Goal: Task Accomplishment & Management: Use online tool/utility

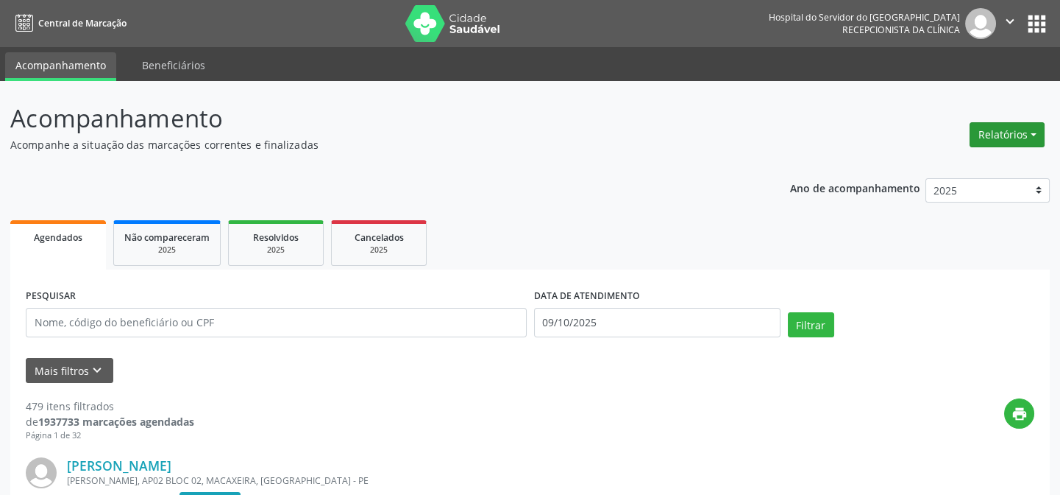
click at [1009, 132] on button "Relatórios" at bounding box center [1007, 134] width 75 height 25
click at [952, 165] on link "Agendamentos" at bounding box center [966, 165] width 158 height 21
select select "9"
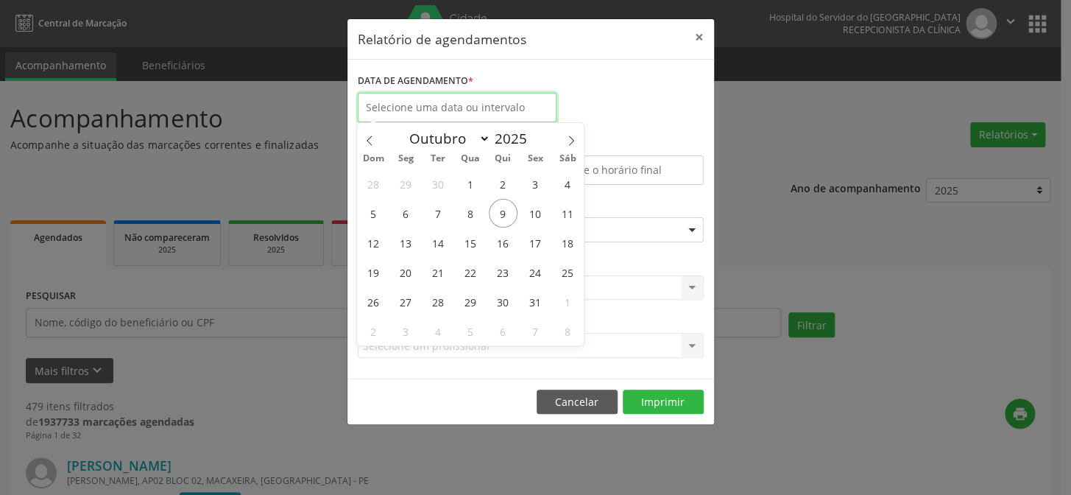
click at [417, 111] on input "text" at bounding box center [457, 107] width 199 height 29
click at [498, 213] on span "9" at bounding box center [503, 213] width 29 height 29
type input "09/10/2025"
click at [498, 213] on span "9" at bounding box center [503, 213] width 29 height 29
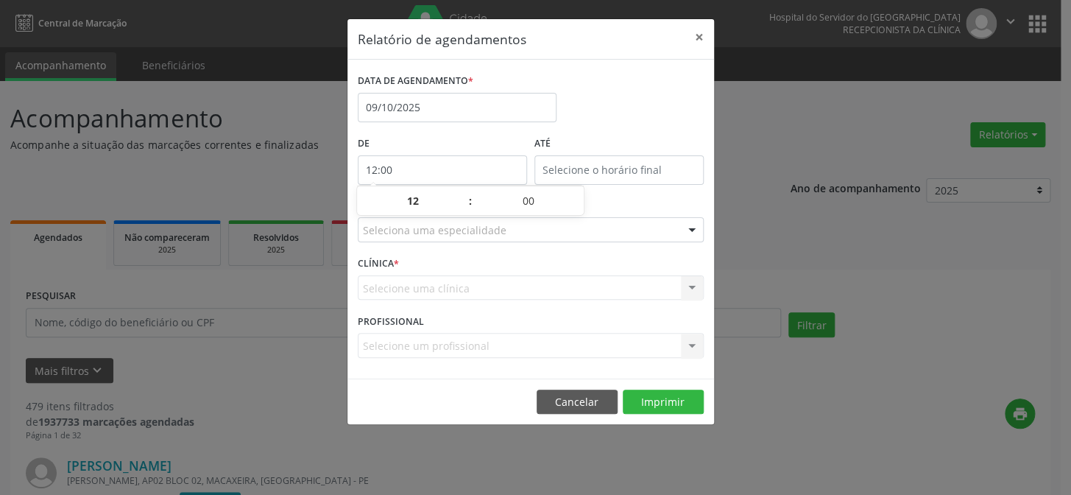
click at [419, 174] on input "12:00" at bounding box center [442, 169] width 169 height 29
click at [461, 208] on span at bounding box center [463, 208] width 10 height 15
type input "11:00"
type input "11"
click at [461, 208] on span at bounding box center [463, 208] width 10 height 15
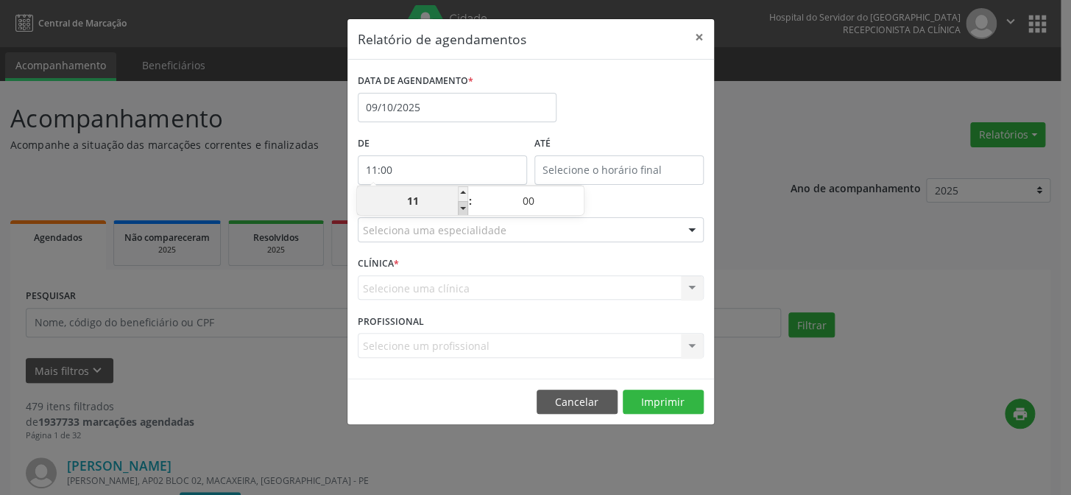
type input "10:00"
type input "10"
click at [461, 208] on span at bounding box center [463, 208] width 10 height 15
type input "09:00"
type input "09"
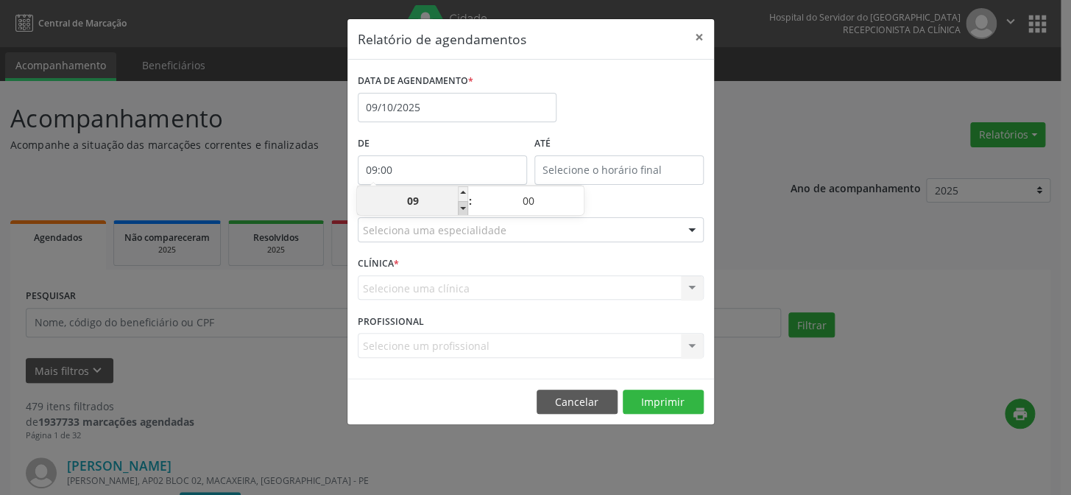
click at [461, 208] on span at bounding box center [463, 208] width 10 height 15
type input "08:00"
type input "08"
click at [461, 208] on span at bounding box center [463, 208] width 10 height 15
type input "07:00"
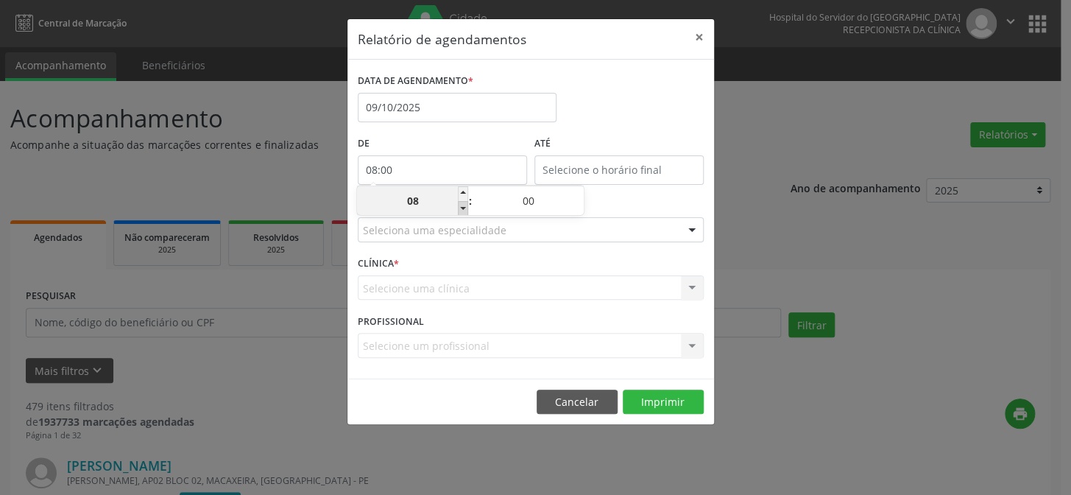
type input "07"
click at [612, 163] on input "12:00" at bounding box center [618, 169] width 169 height 29
click at [647, 201] on span ":" at bounding box center [647, 200] width 4 height 29
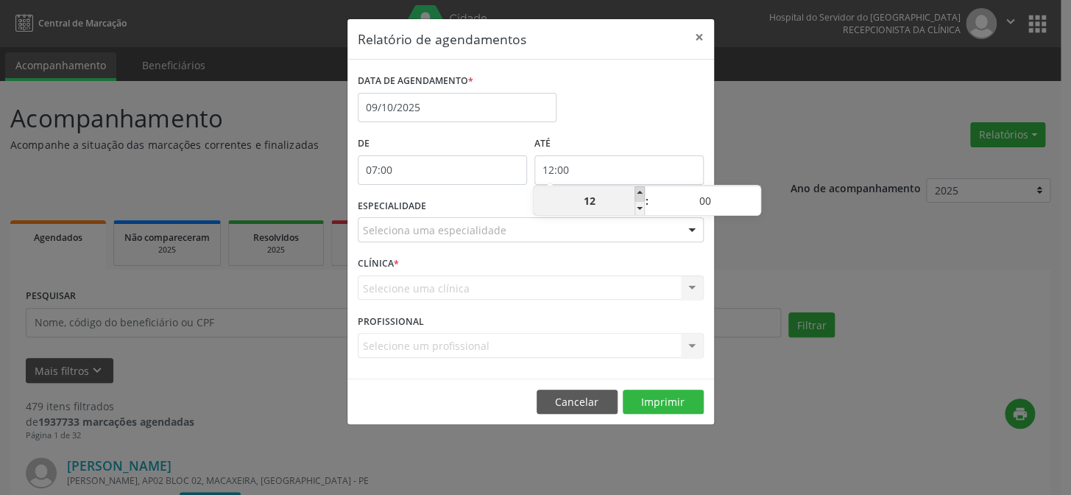
click at [636, 193] on span at bounding box center [639, 193] width 10 height 15
type input "13:00"
type input "13"
click at [636, 193] on span at bounding box center [639, 193] width 10 height 15
type input "14:00"
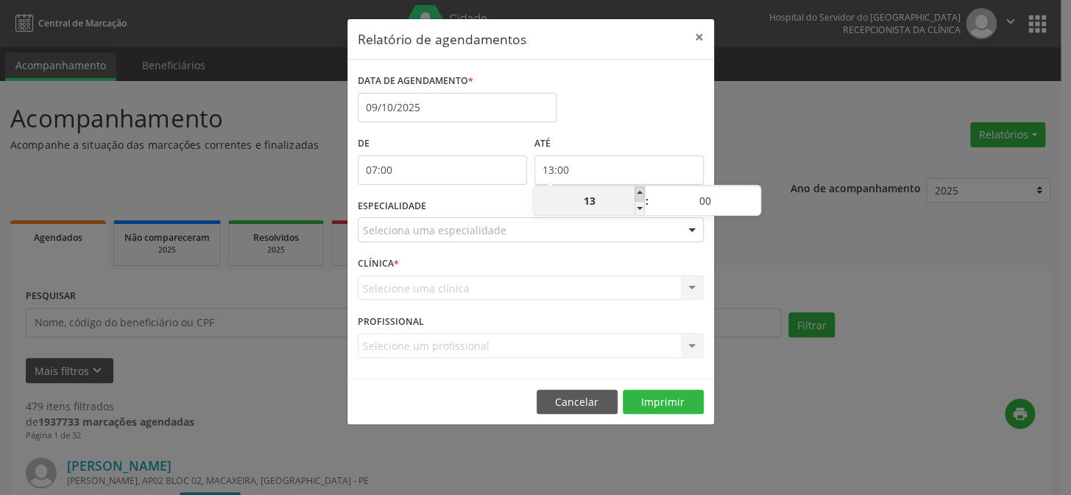
type input "14"
click at [636, 193] on span at bounding box center [639, 193] width 10 height 15
type input "15:00"
type input "15"
click at [636, 193] on span at bounding box center [639, 193] width 10 height 15
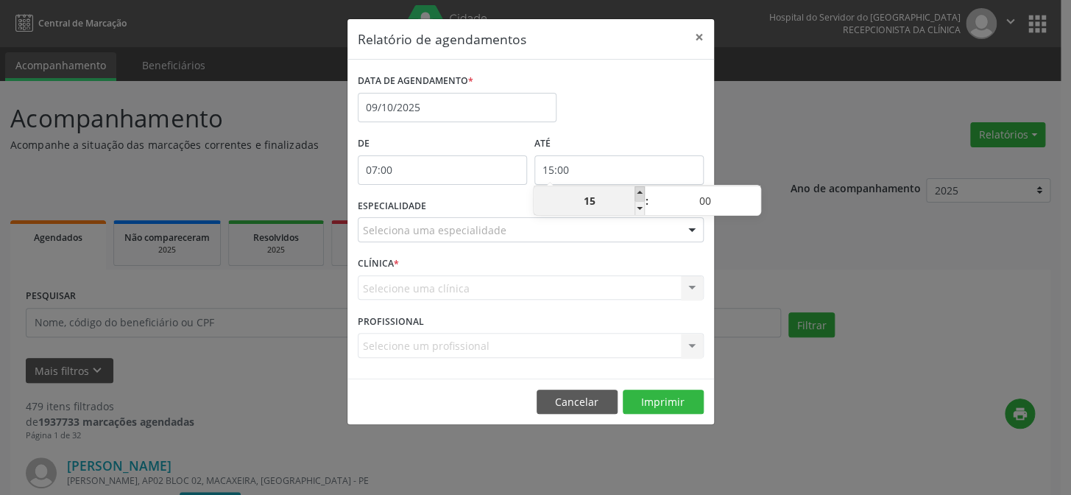
type input "16:00"
type input "16"
click at [636, 193] on span at bounding box center [639, 193] width 10 height 15
type input "17:00"
type input "17"
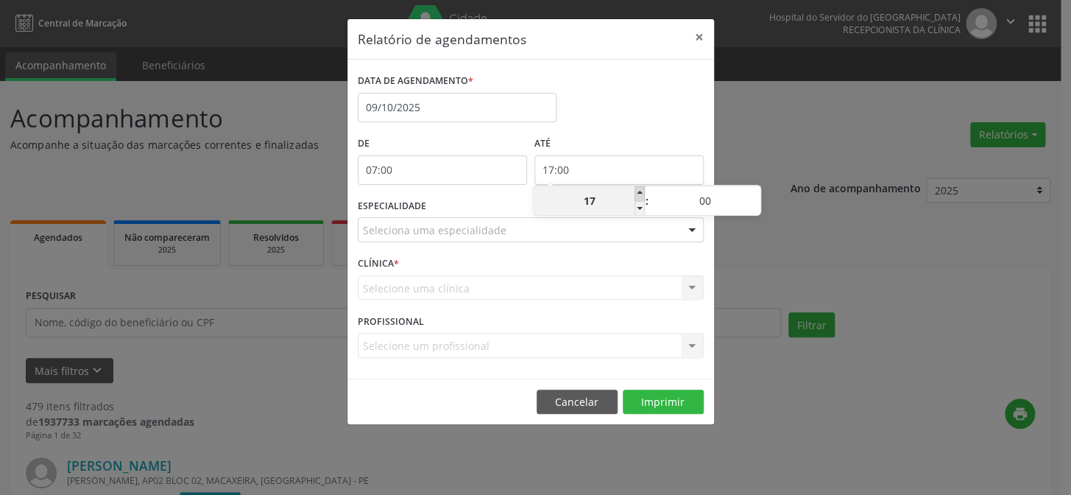
click at [636, 193] on span at bounding box center [639, 193] width 10 height 15
type input "18:00"
type input "18"
click at [636, 193] on span at bounding box center [639, 193] width 10 height 15
type input "19:00"
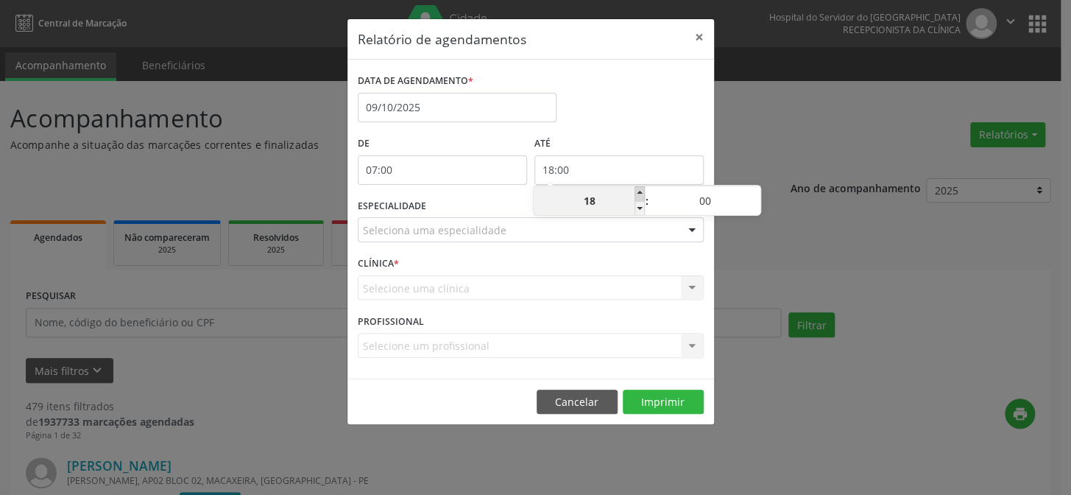
type input "19"
click at [636, 193] on span at bounding box center [639, 193] width 10 height 15
type input "20:00"
type input "20"
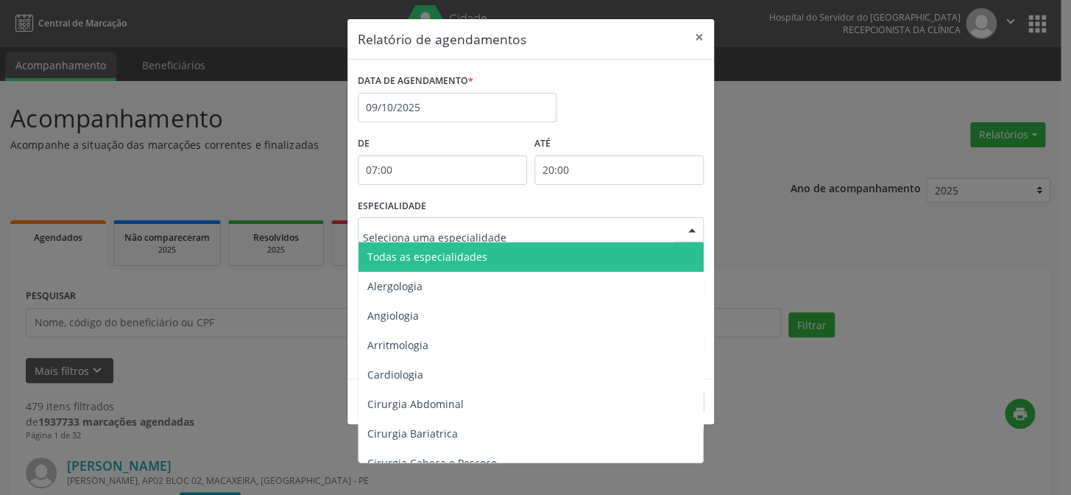
click at [693, 228] on div at bounding box center [692, 230] width 22 height 25
click at [654, 251] on span "Todas as especialidades" at bounding box center [531, 256] width 347 height 29
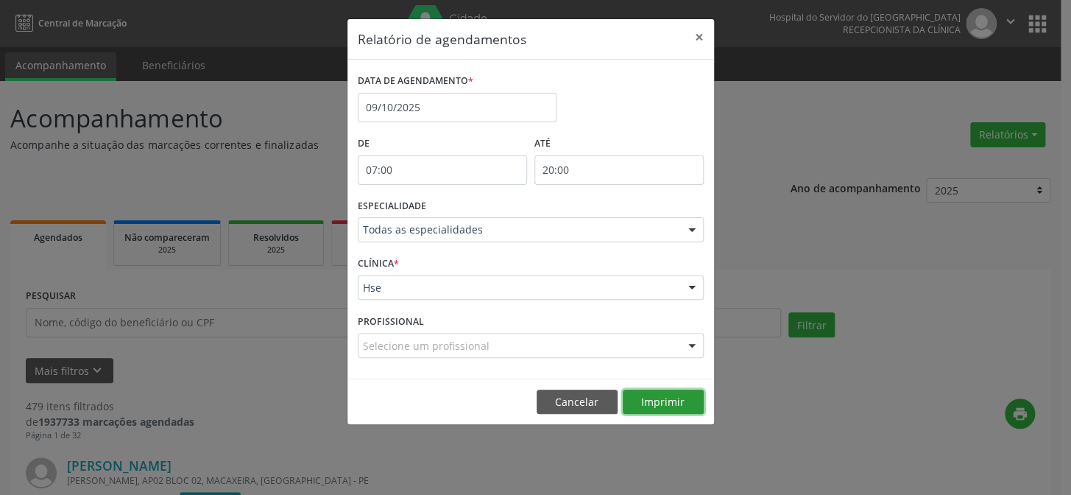
click at [668, 397] on button "Imprimir" at bounding box center [663, 401] width 81 height 25
click at [698, 30] on button "×" at bounding box center [698, 37] width 29 height 36
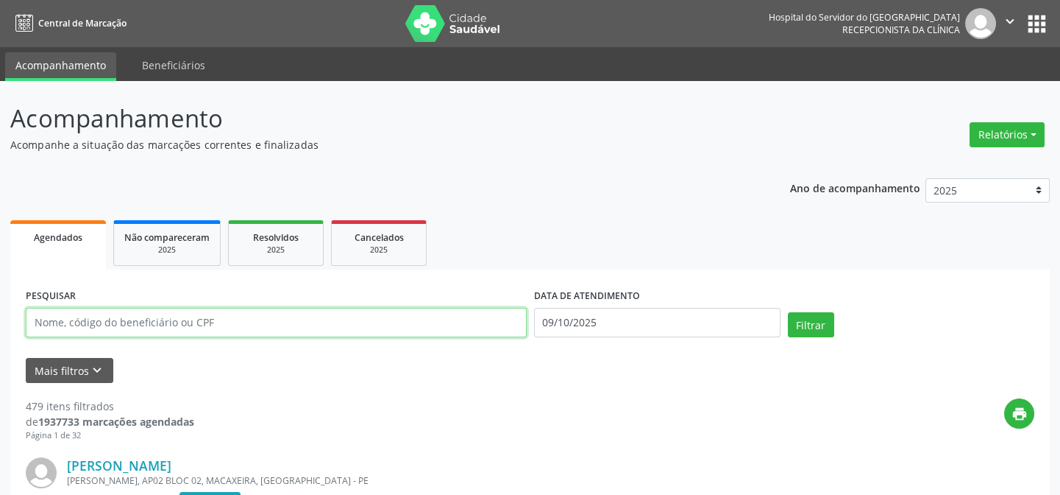
click at [52, 314] on input "text" at bounding box center [276, 322] width 501 height 29
type input "13483617434"
click at [788, 312] on button "Filtrar" at bounding box center [811, 324] width 46 height 25
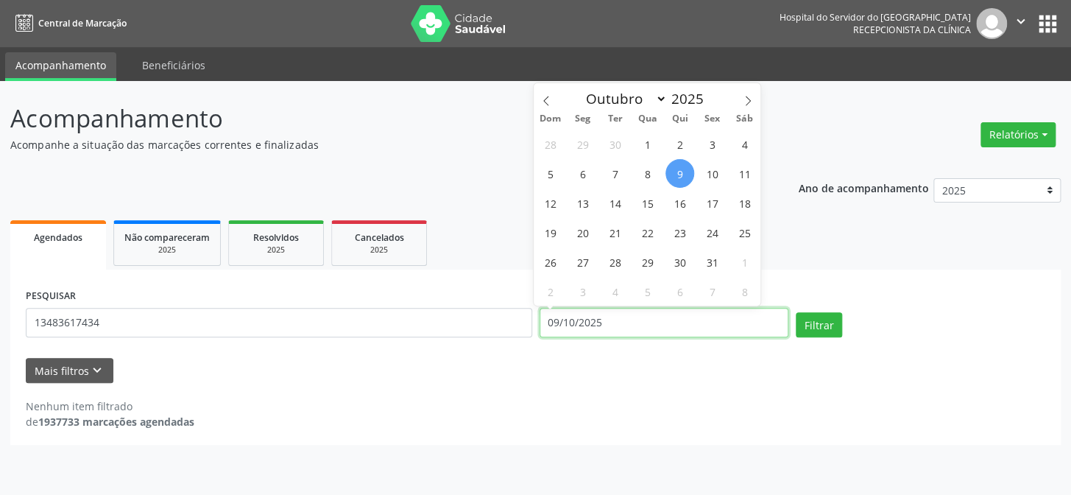
click at [581, 326] on input "09/10/2025" at bounding box center [663, 322] width 249 height 29
click at [796, 312] on button "Filtrar" at bounding box center [819, 324] width 46 height 25
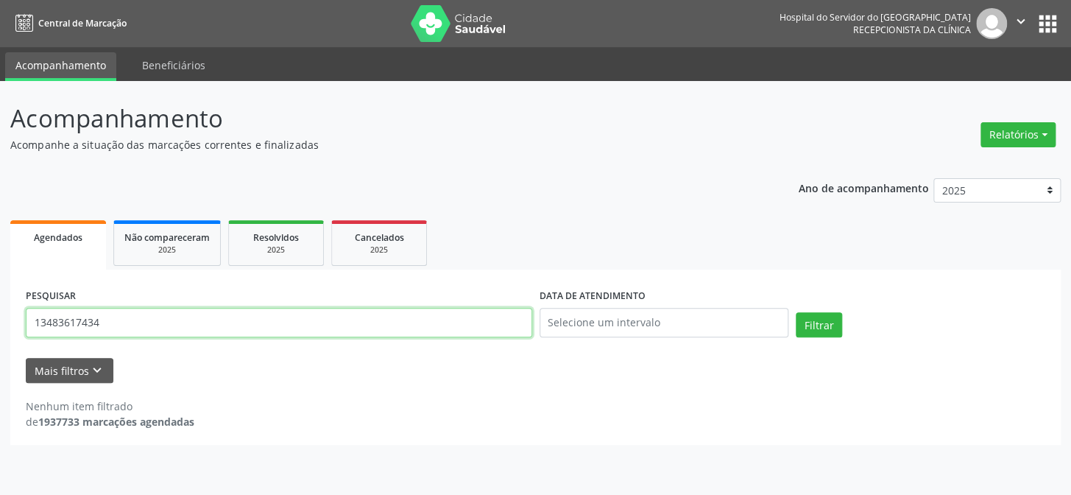
click at [102, 322] on input "13483617434" at bounding box center [279, 322] width 506 height 29
type input "1"
type input "[PERSON_NAME]"
click at [796, 312] on button "Filtrar" at bounding box center [819, 324] width 46 height 25
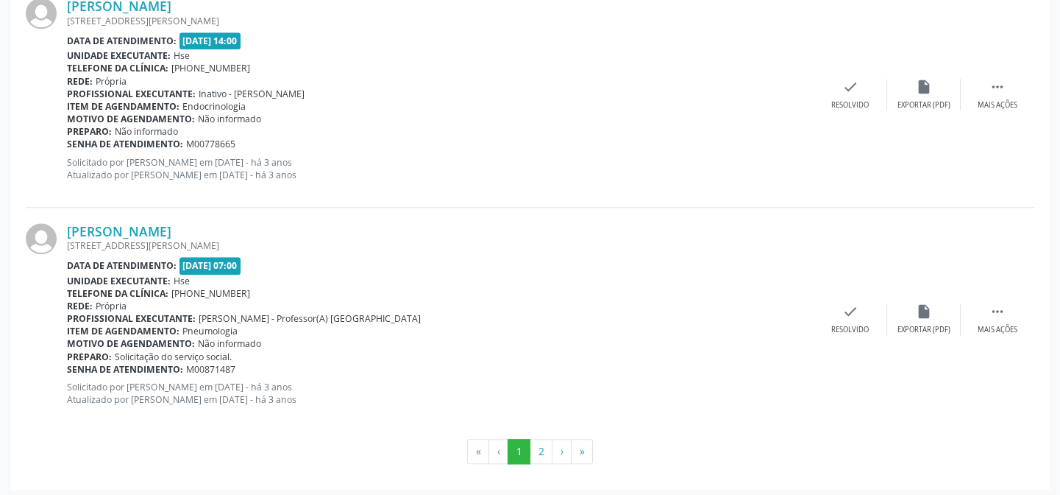
scroll to position [3382, 0]
click at [542, 447] on button "2" at bounding box center [541, 450] width 23 height 25
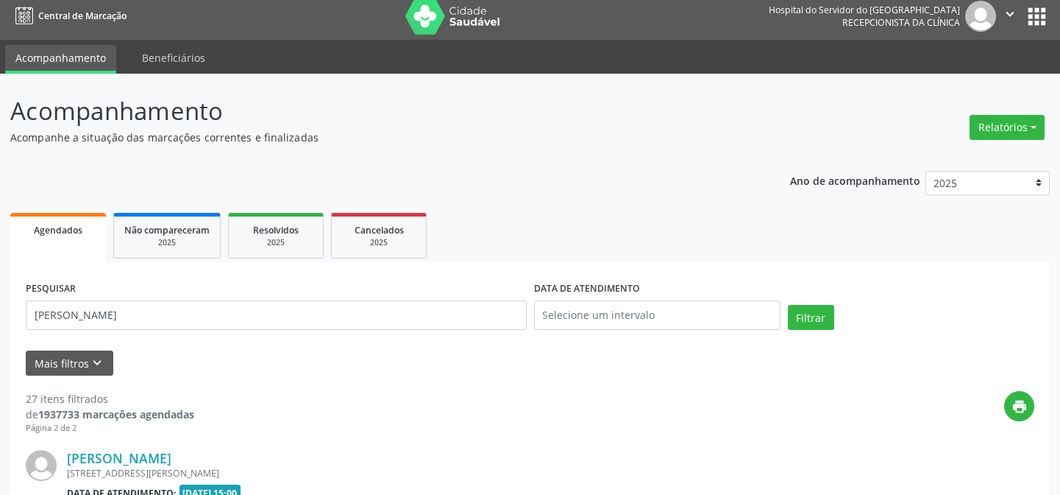
scroll to position [2708, 0]
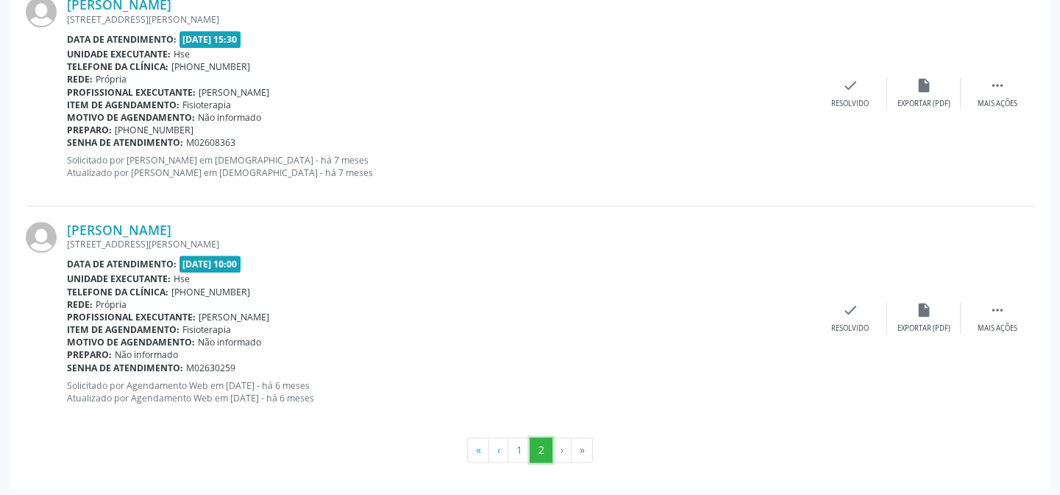
click at [542, 447] on button "2" at bounding box center [541, 449] width 23 height 25
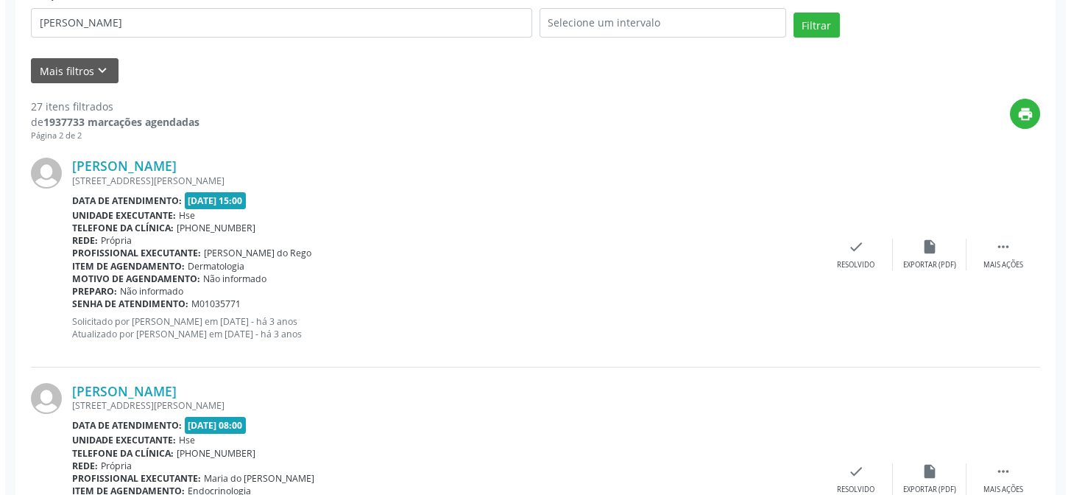
scroll to position [99, 0]
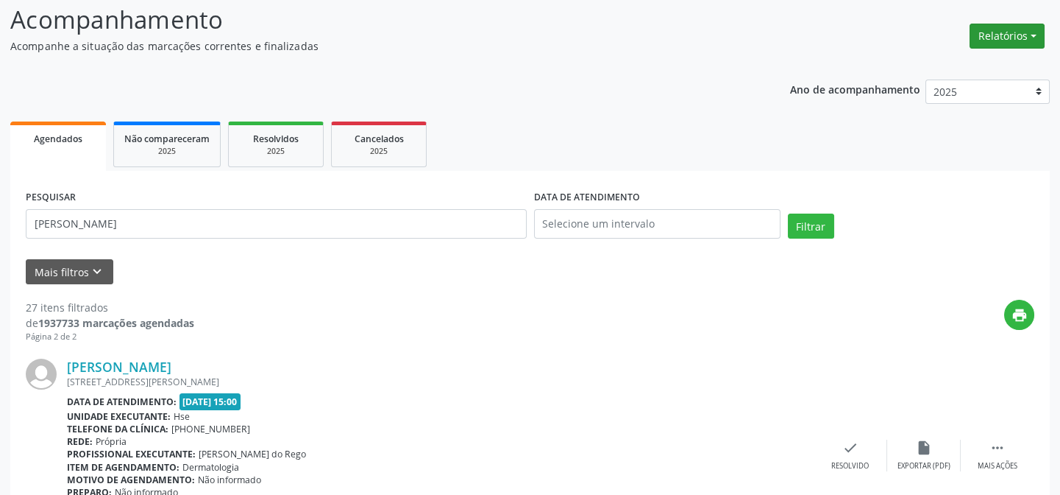
click at [994, 29] on button "Relatórios" at bounding box center [1007, 36] width 75 height 25
click at [966, 66] on link "Agendamentos" at bounding box center [966, 67] width 158 height 21
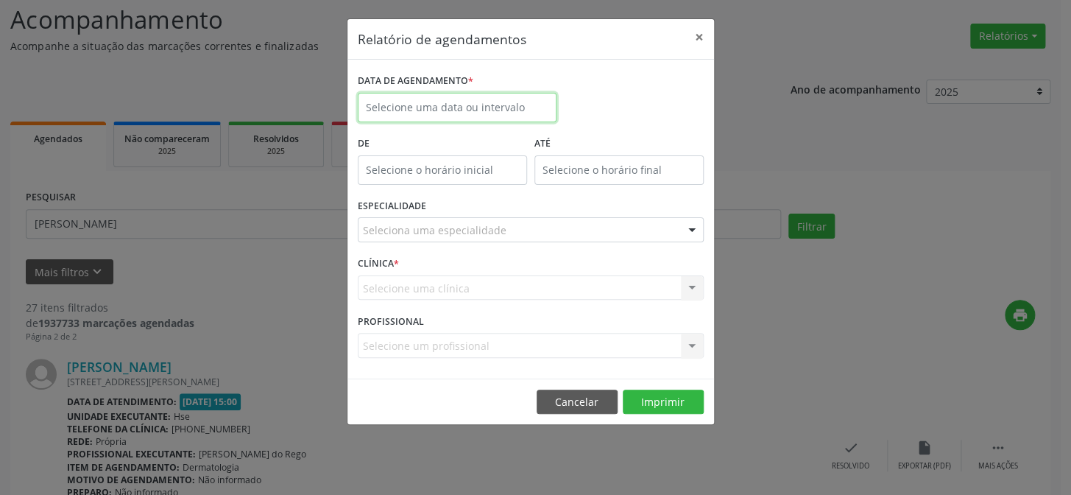
click at [442, 103] on input "text" at bounding box center [457, 107] width 199 height 29
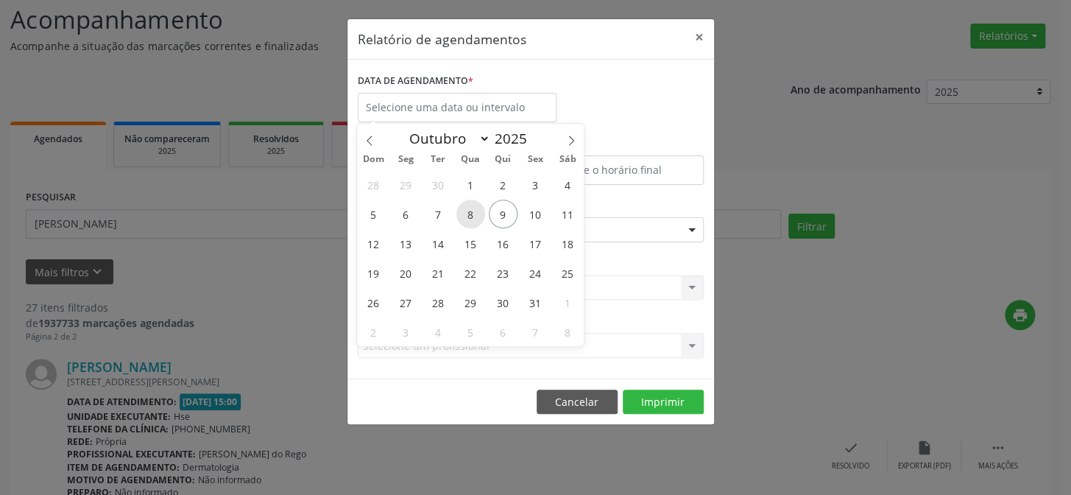
click at [466, 212] on span "8" at bounding box center [470, 213] width 29 height 29
type input "08/10/2025"
click at [466, 212] on span "8" at bounding box center [470, 213] width 29 height 29
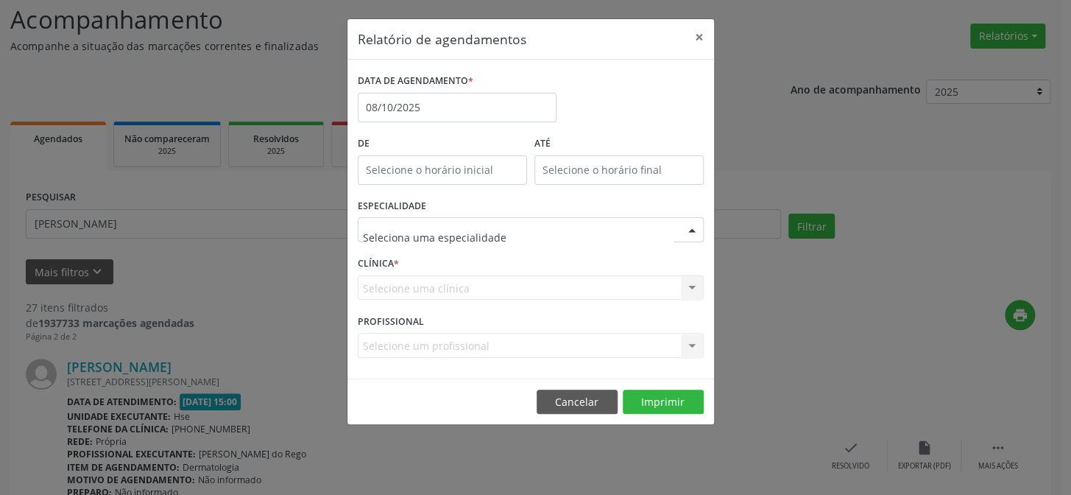
click at [695, 230] on div at bounding box center [692, 230] width 22 height 25
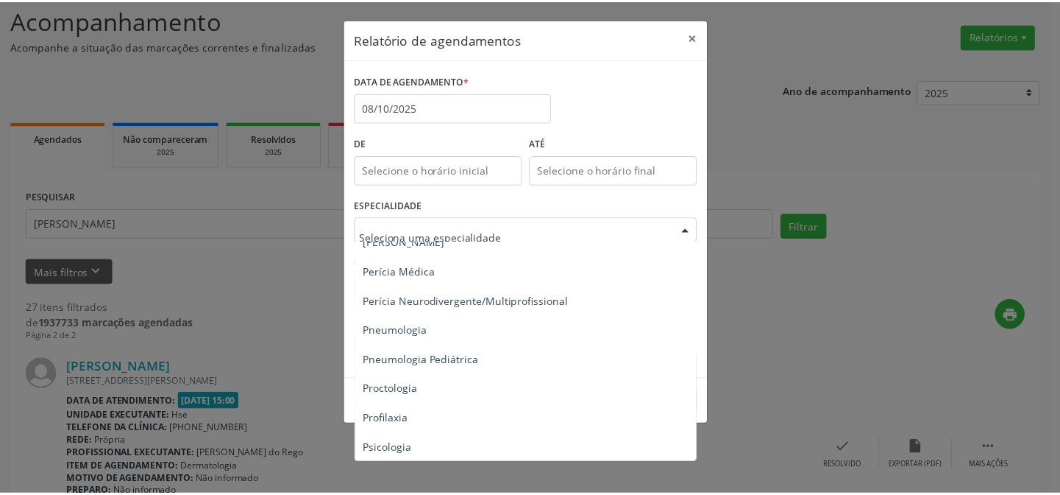
scroll to position [2341, 0]
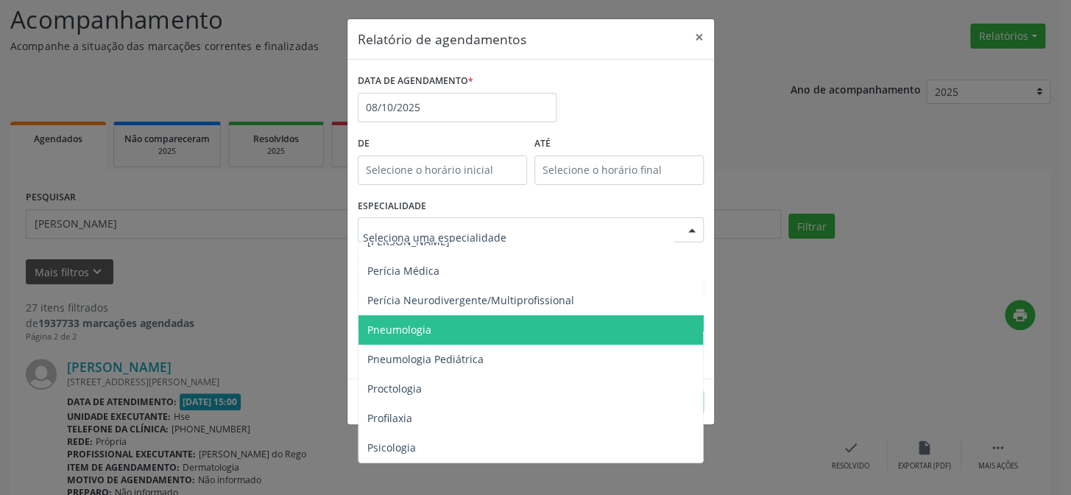
click at [465, 318] on span "Pneumologia" at bounding box center [531, 329] width 347 height 29
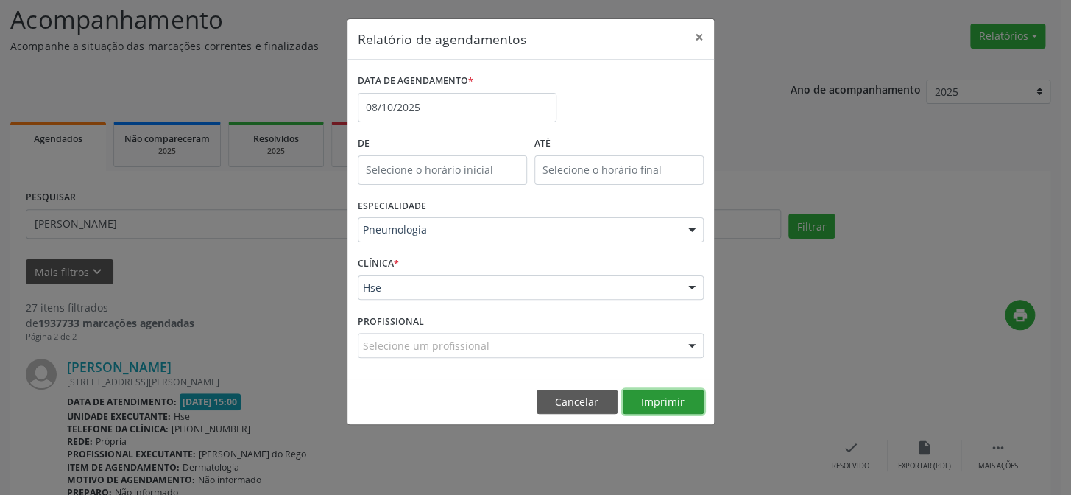
click at [660, 397] on button "Imprimir" at bounding box center [663, 401] width 81 height 25
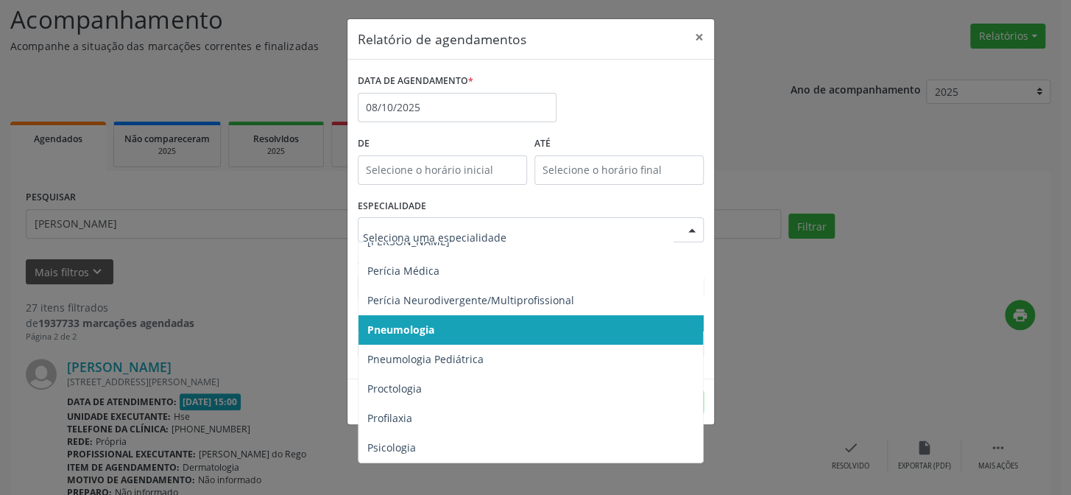
click at [691, 228] on div at bounding box center [692, 230] width 22 height 25
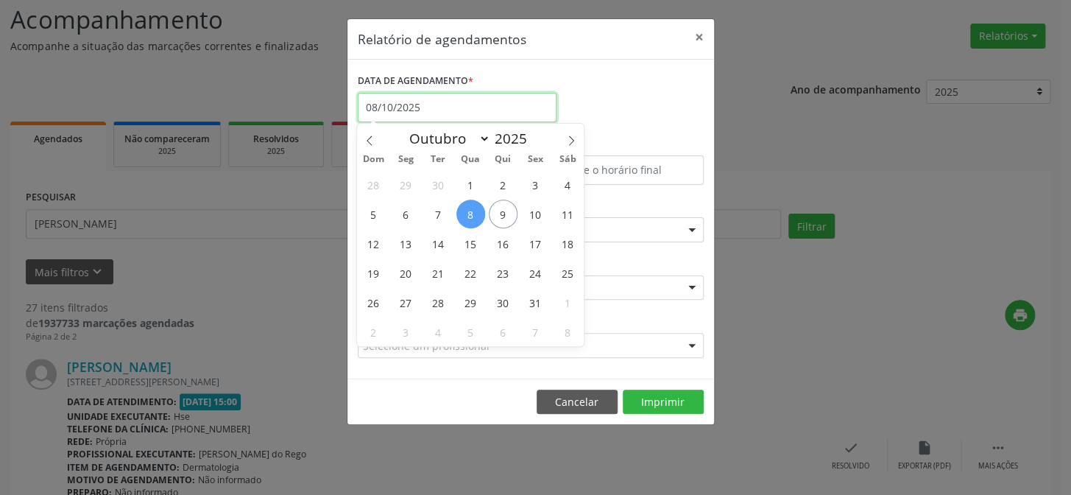
click at [461, 108] on input "08/10/2025" at bounding box center [457, 107] width 199 height 29
click at [439, 210] on span "7" at bounding box center [438, 213] width 29 height 29
type input "[DATE]"
click at [439, 210] on span "7" at bounding box center [438, 213] width 29 height 29
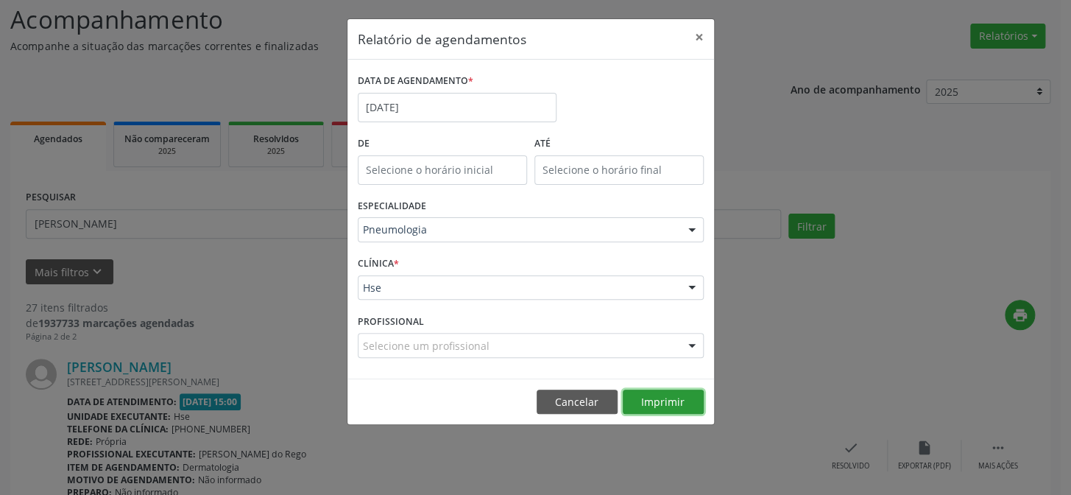
click at [656, 396] on button "Imprimir" at bounding box center [663, 401] width 81 height 25
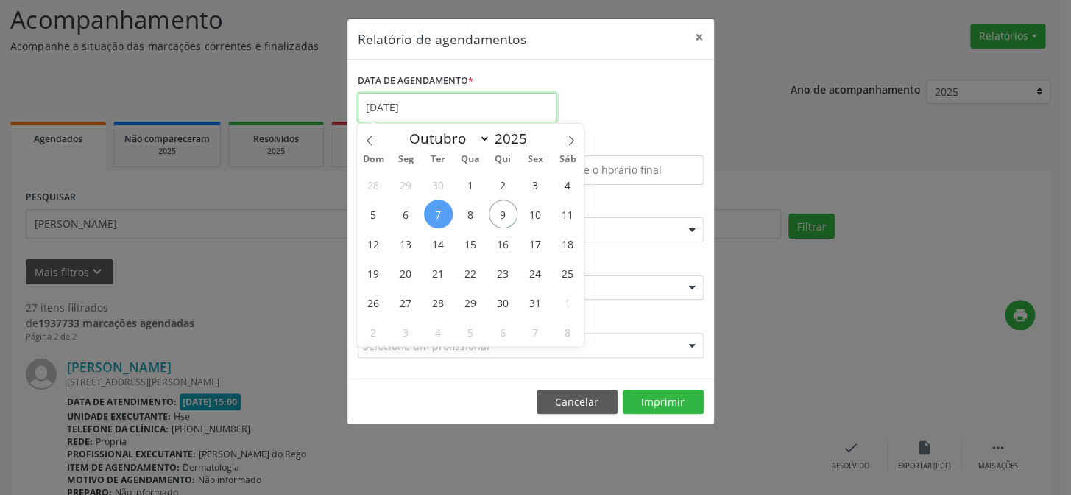
click at [438, 108] on input "[DATE]" at bounding box center [457, 107] width 199 height 29
click at [401, 209] on span "6" at bounding box center [406, 213] width 29 height 29
type input "[DATE]"
click at [401, 209] on span "6" at bounding box center [406, 213] width 29 height 29
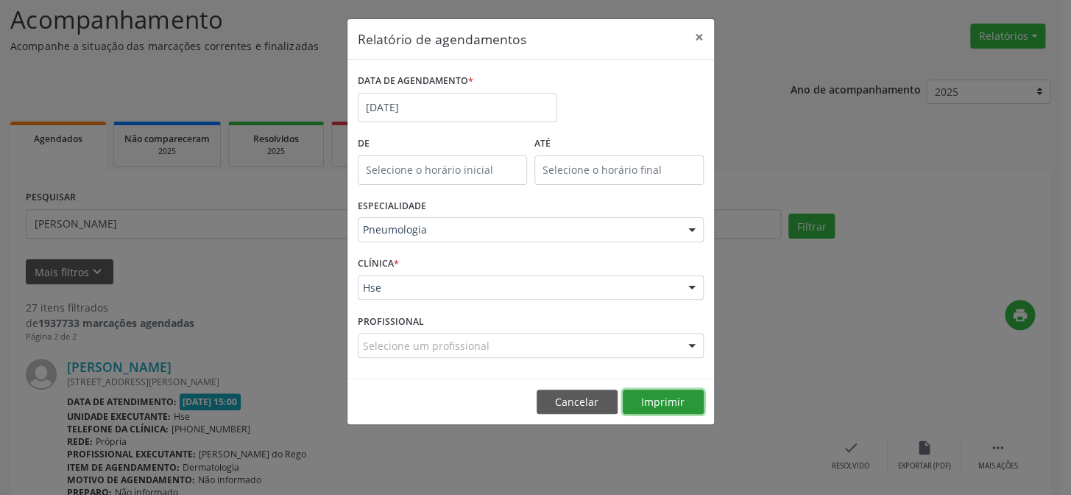
click at [656, 397] on button "Imprimir" at bounding box center [663, 401] width 81 height 25
click at [693, 36] on button "×" at bounding box center [698, 37] width 29 height 36
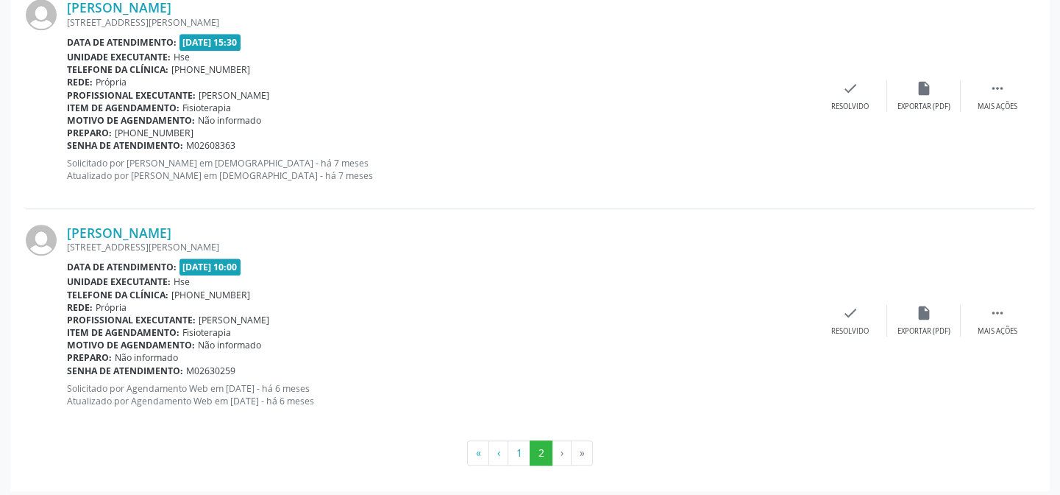
scroll to position [2708, 0]
